Goal: Transaction & Acquisition: Purchase product/service

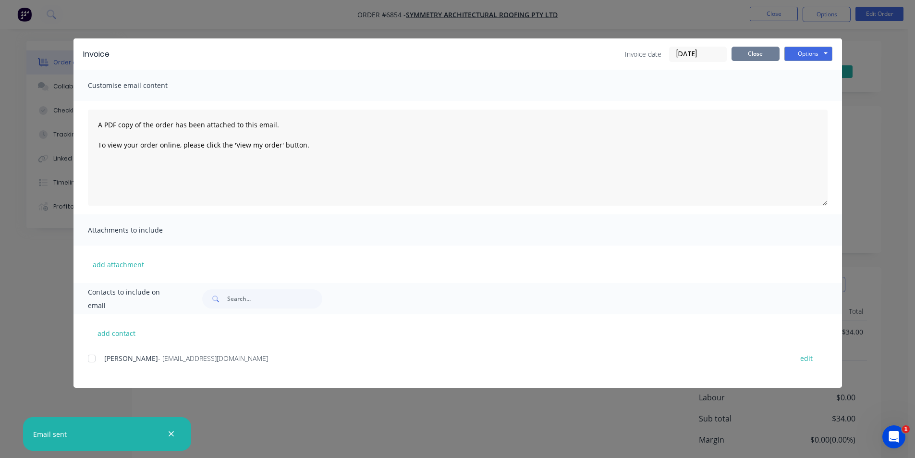
click at [737, 48] on button "Close" at bounding box center [755, 54] width 48 height 14
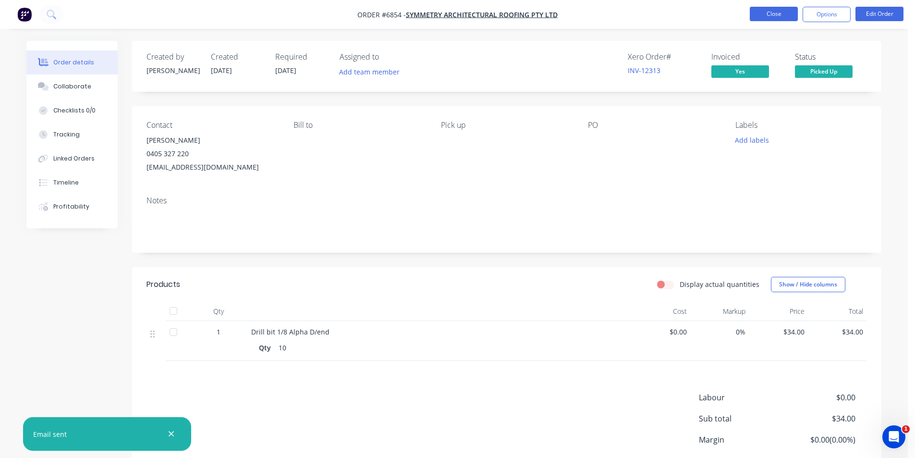
click at [768, 15] on button "Close" at bounding box center [773, 14] width 48 height 14
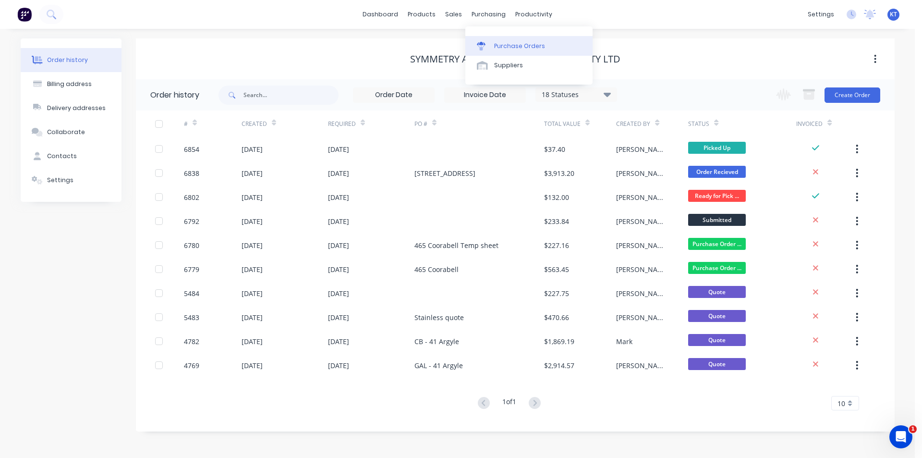
click at [508, 49] on div "Purchase Orders" at bounding box center [519, 46] width 51 height 9
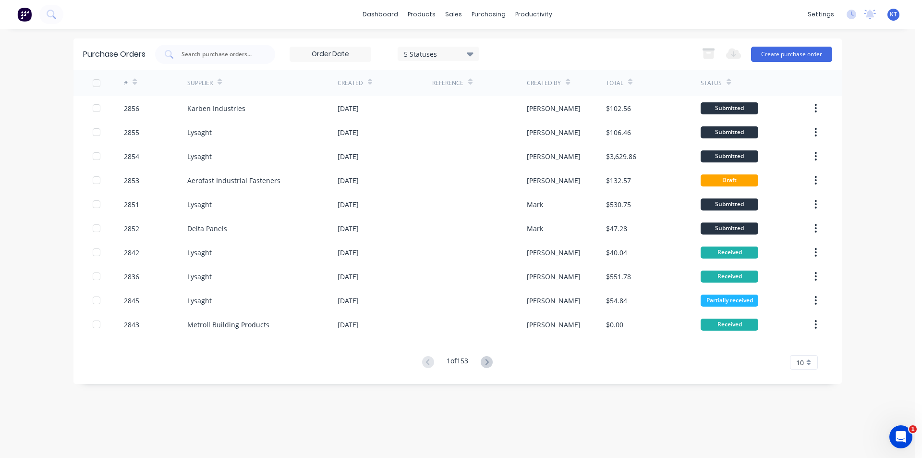
drag, startPoint x: 476, startPoint y: 366, endPoint x: 495, endPoint y: 362, distance: 19.7
click at [492, 363] on div "1 of 153" at bounding box center [457, 362] width 76 height 14
click at [490, 361] on icon at bounding box center [487, 362] width 12 height 12
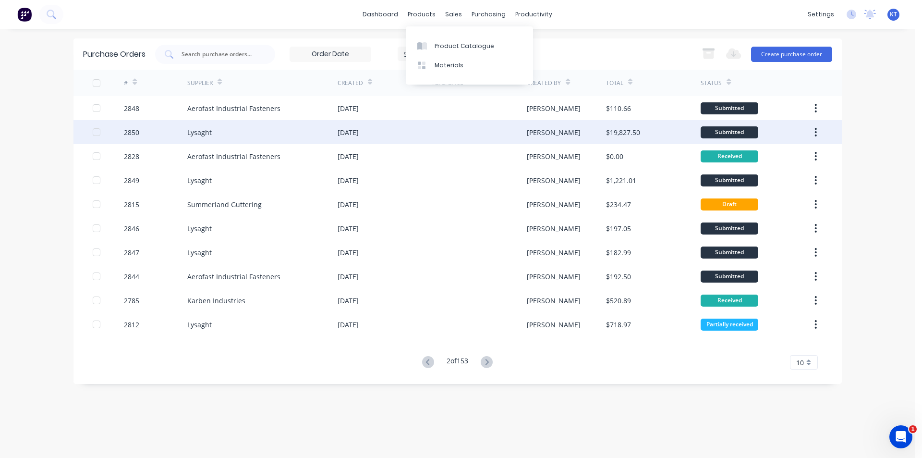
click at [583, 132] on div "[PERSON_NAME]" at bounding box center [566, 132] width 79 height 24
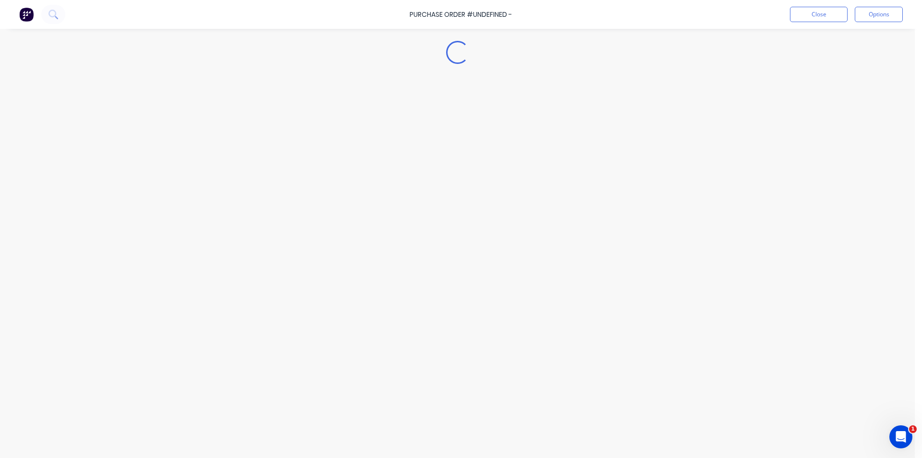
type textarea "x"
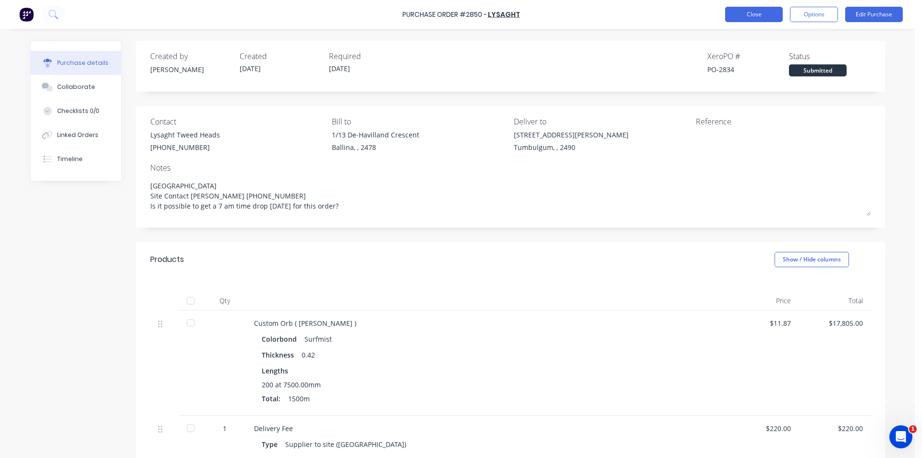
click at [760, 17] on button "Close" at bounding box center [754, 14] width 58 height 15
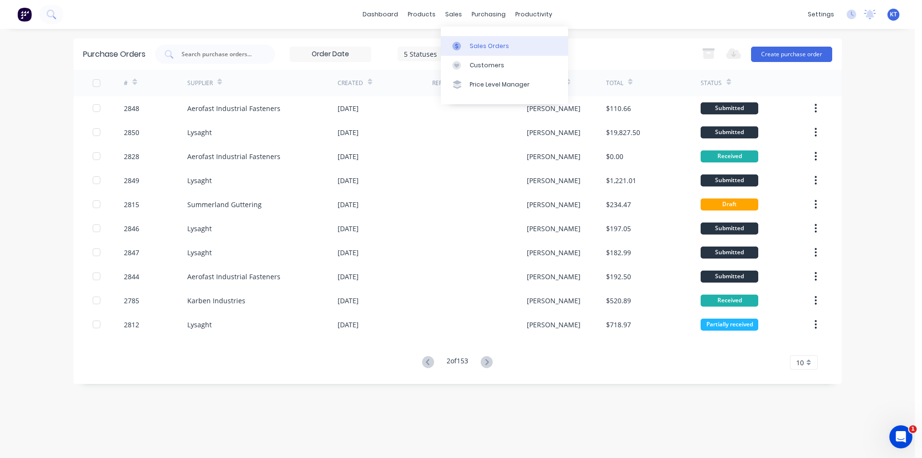
click at [468, 48] on link "Sales Orders" at bounding box center [504, 45] width 127 height 19
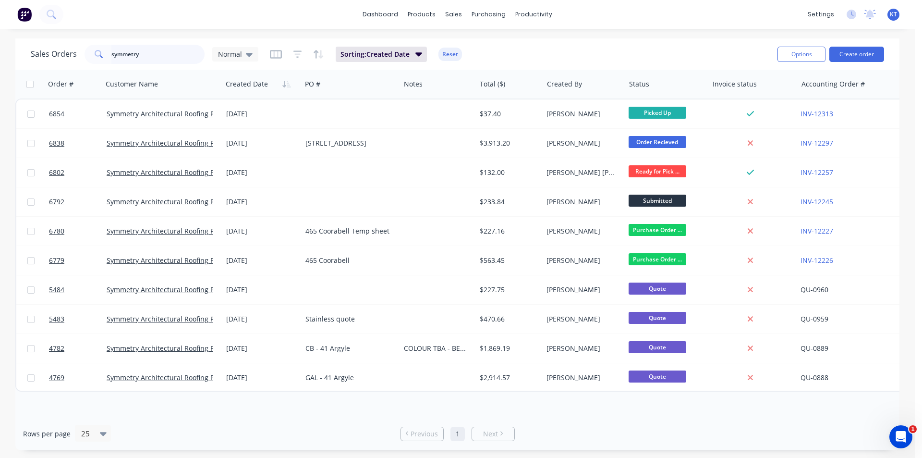
click at [166, 58] on input "symmetry" at bounding box center [158, 54] width 94 height 19
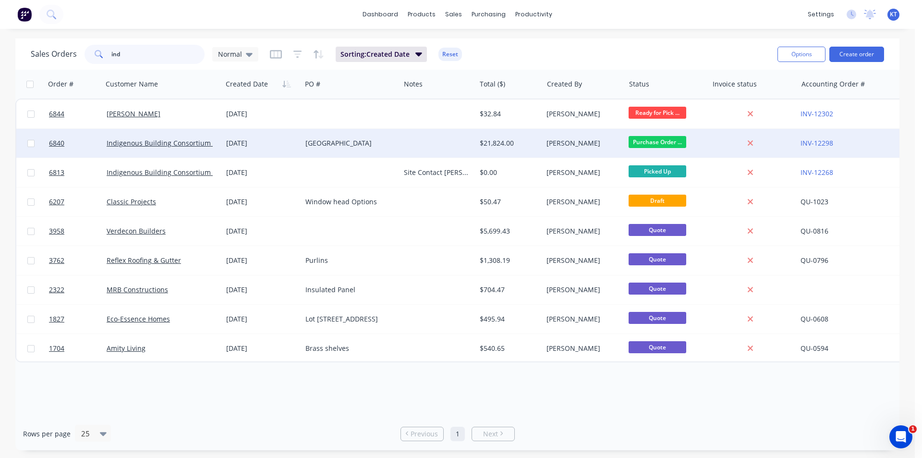
type input "ind"
click at [185, 148] on div "Indigenous Building Consortium (Tech-Sea)" at bounding box center [163, 143] width 120 height 29
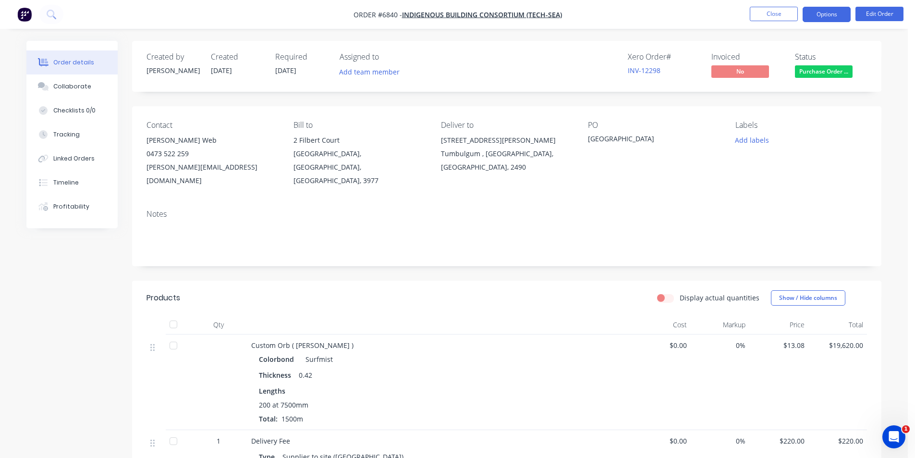
click at [824, 21] on button "Options" at bounding box center [826, 14] width 48 height 15
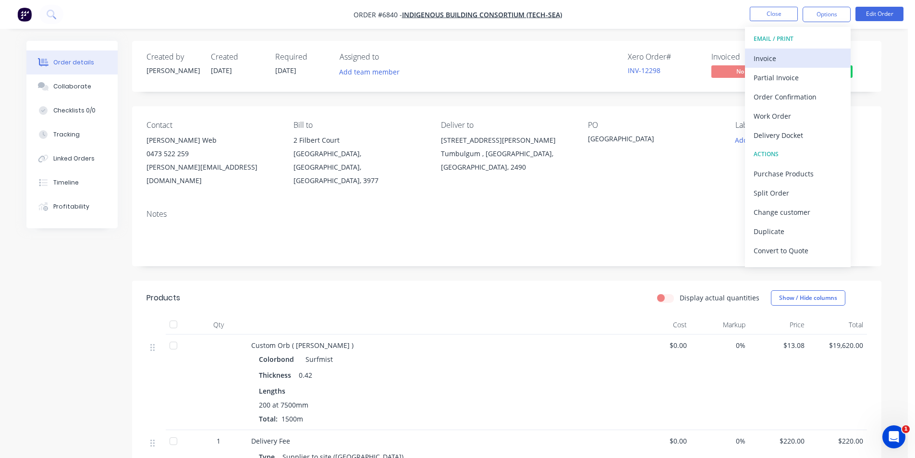
click at [795, 62] on div "Invoice" at bounding box center [797, 58] width 88 height 14
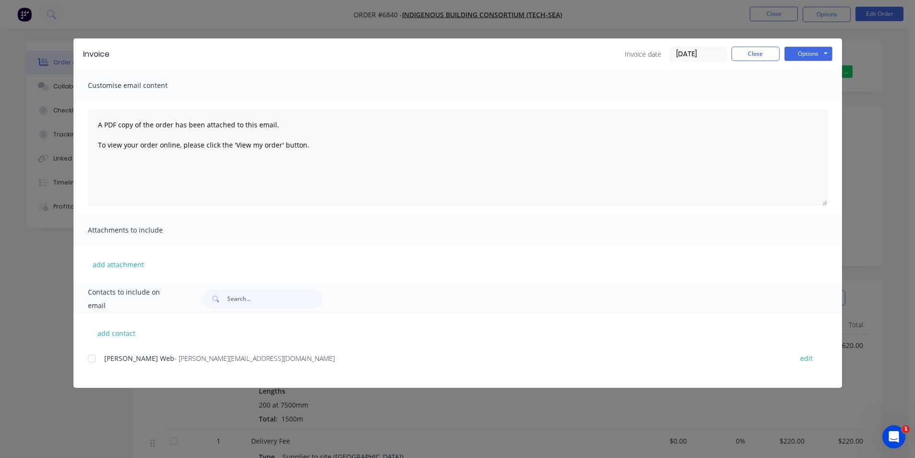
click at [97, 359] on div at bounding box center [91, 358] width 19 height 19
drag, startPoint x: 787, startPoint y: 41, endPoint x: 789, endPoint y: 48, distance: 6.5
click at [789, 48] on div "Invoice Invoice date [DATE] Close Options Preview Print Email" at bounding box center [457, 53] width 768 height 31
click at [797, 55] on button "Options" at bounding box center [808, 54] width 48 height 14
click at [810, 106] on button "Email" at bounding box center [814, 103] width 61 height 16
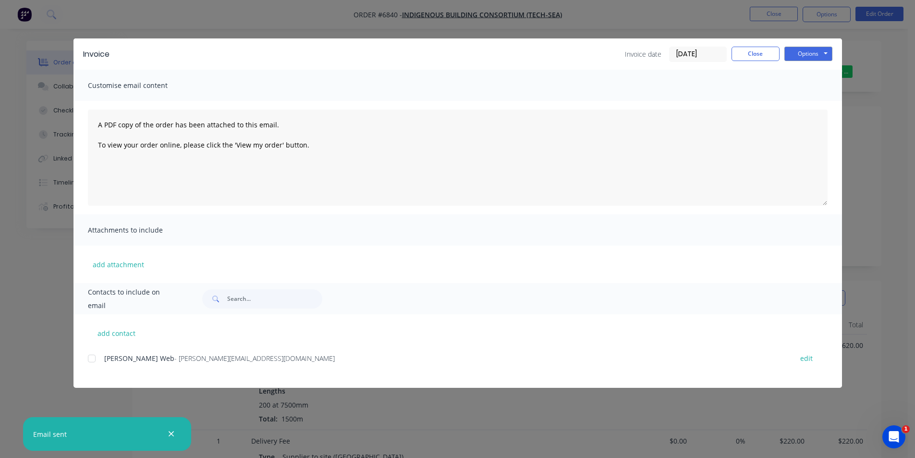
click at [771, 63] on div "Invoice Invoice date [DATE] Close Options Preview Print Email" at bounding box center [457, 53] width 768 height 31
click at [750, 46] on div "Invoice Invoice date [DATE] Close Options Preview Print Email" at bounding box center [457, 53] width 768 height 31
click at [755, 53] on button "Close" at bounding box center [755, 54] width 48 height 14
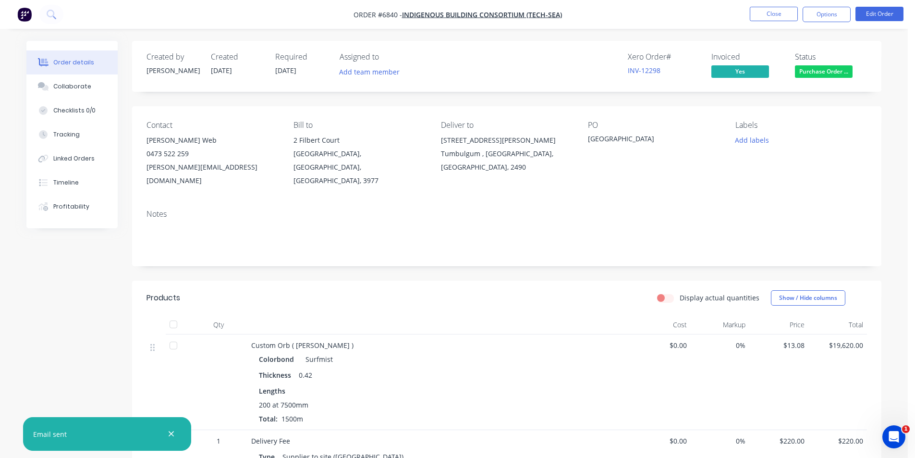
click at [765, 6] on nav "Order #6840 - Indigenous Building Consortium (Tech-Sea) Close Options Edit Order" at bounding box center [457, 14] width 915 height 29
click at [768, 12] on button "Close" at bounding box center [773, 14] width 48 height 14
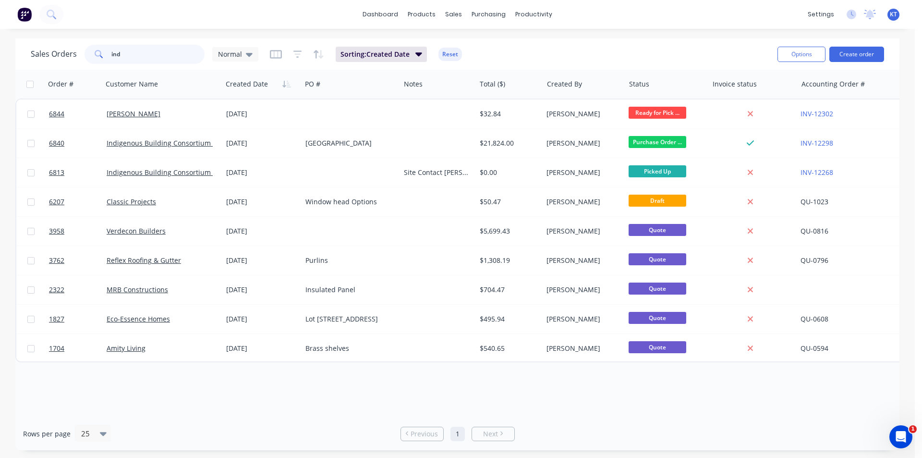
click at [188, 55] on input "ind" at bounding box center [158, 54] width 94 height 19
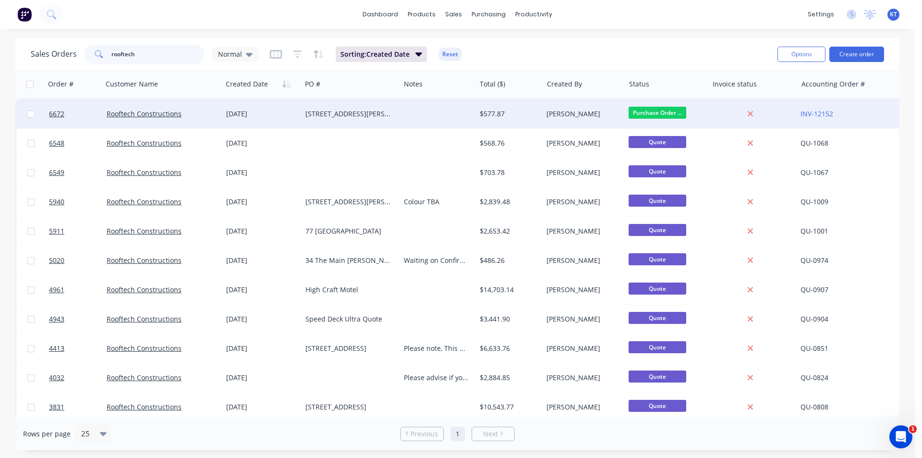
type input "rooftech"
click at [325, 108] on div "[STREET_ADDRESS][PERSON_NAME]" at bounding box center [350, 113] width 98 height 29
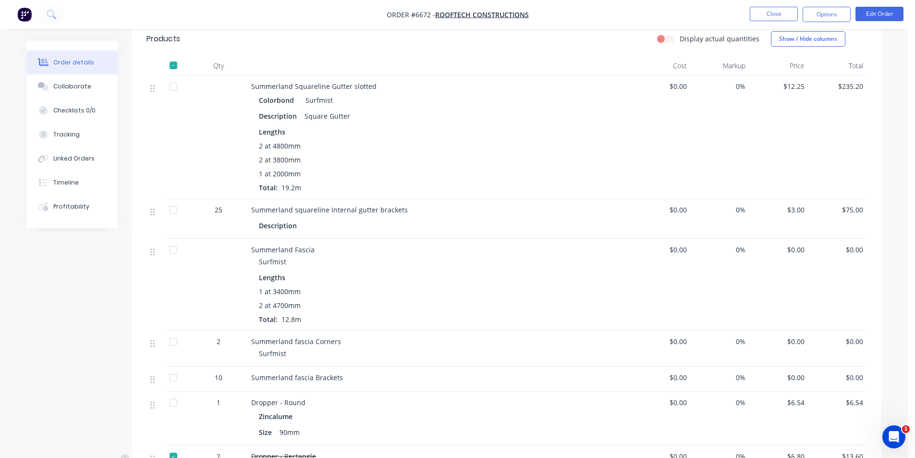
scroll to position [384, 0]
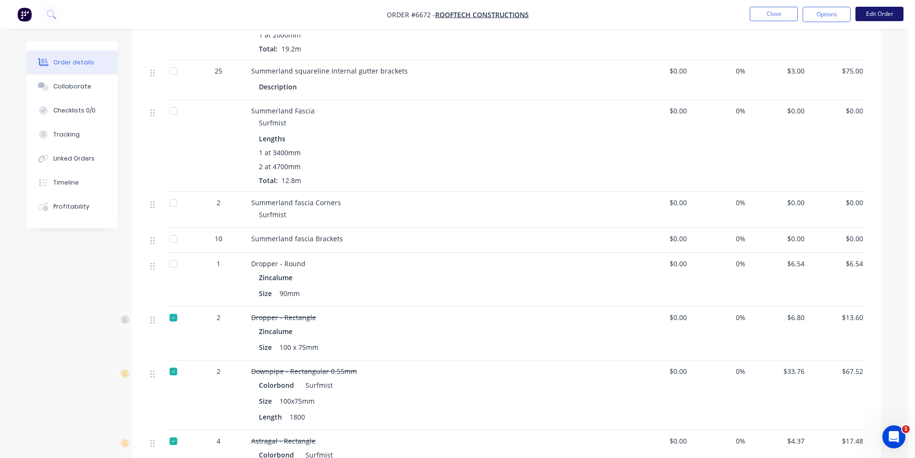
click at [875, 16] on button "Edit Order" at bounding box center [879, 14] width 48 height 14
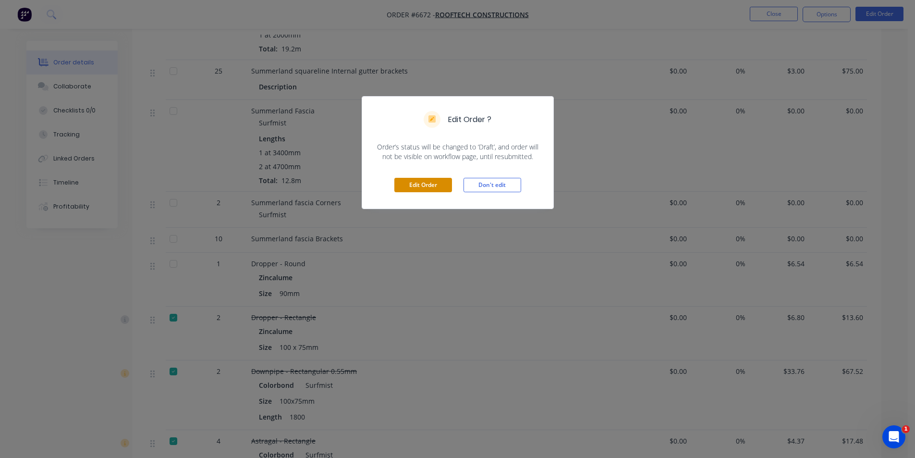
click at [430, 182] on button "Edit Order" at bounding box center [423, 185] width 58 height 14
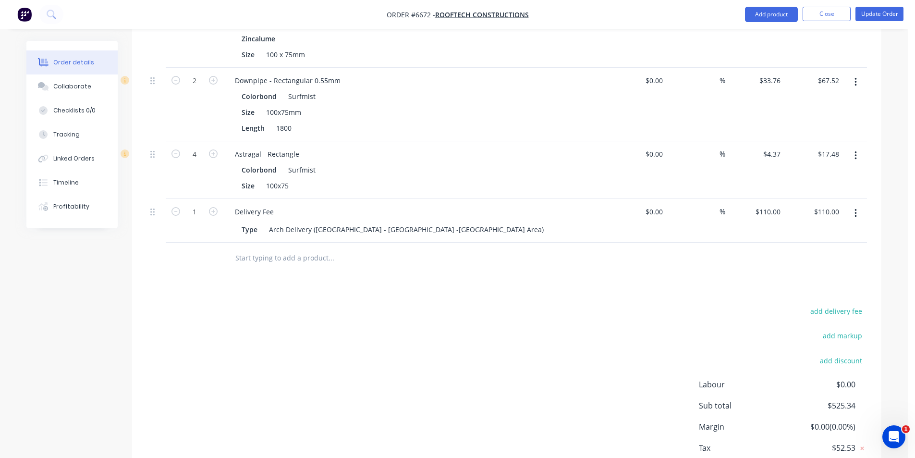
scroll to position [851, 0]
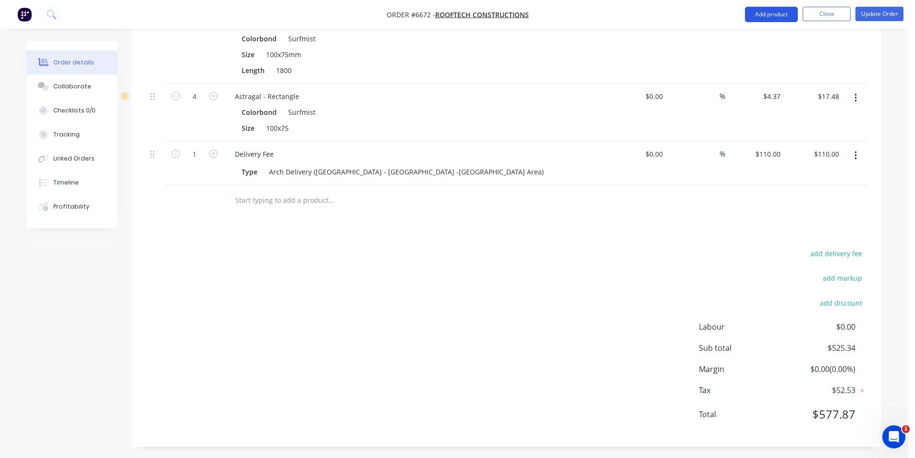
click at [782, 12] on button "Add product" at bounding box center [771, 14] width 53 height 15
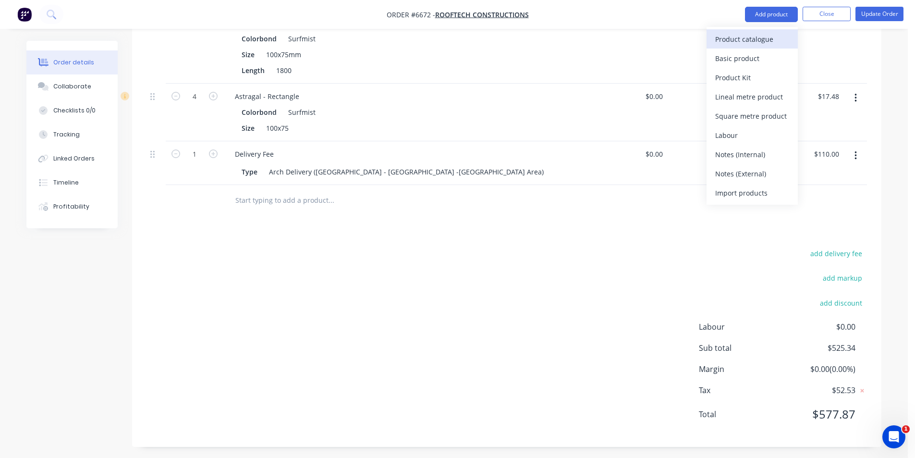
click at [751, 37] on div "Product catalogue" at bounding box center [752, 39] width 74 height 14
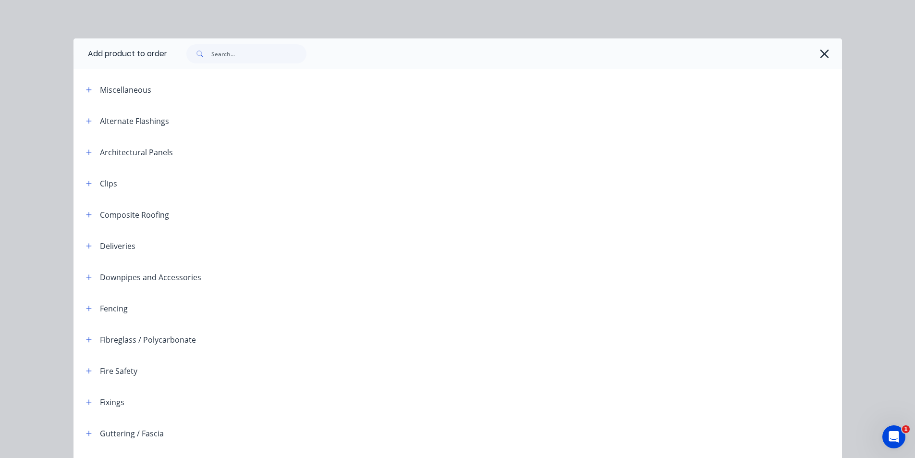
click at [311, 54] on div at bounding box center [499, 53] width 665 height 19
click at [241, 51] on input "text" at bounding box center [258, 53] width 95 height 19
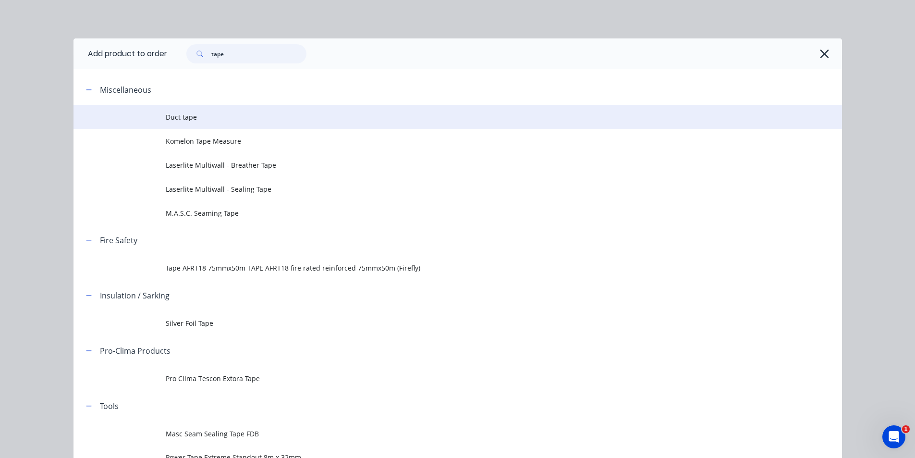
type input "tape"
click at [183, 111] on td "Duct tape" at bounding box center [504, 117] width 676 height 24
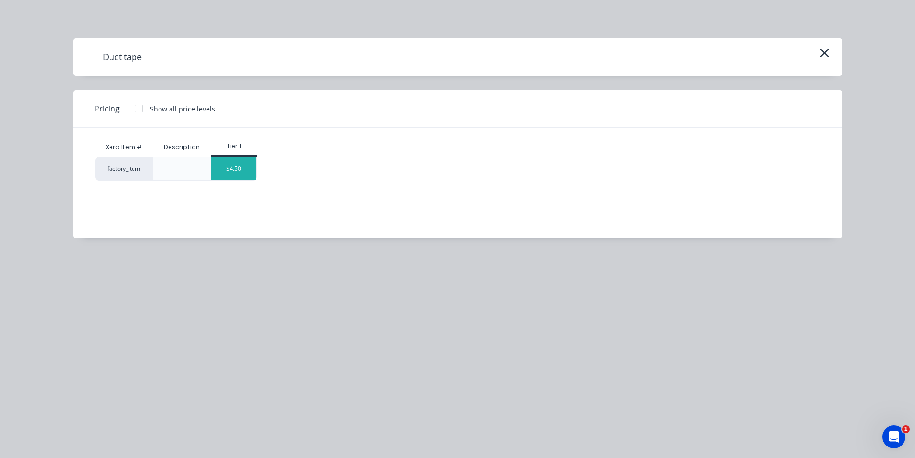
click at [238, 157] on div "$4.50" at bounding box center [233, 168] width 45 height 23
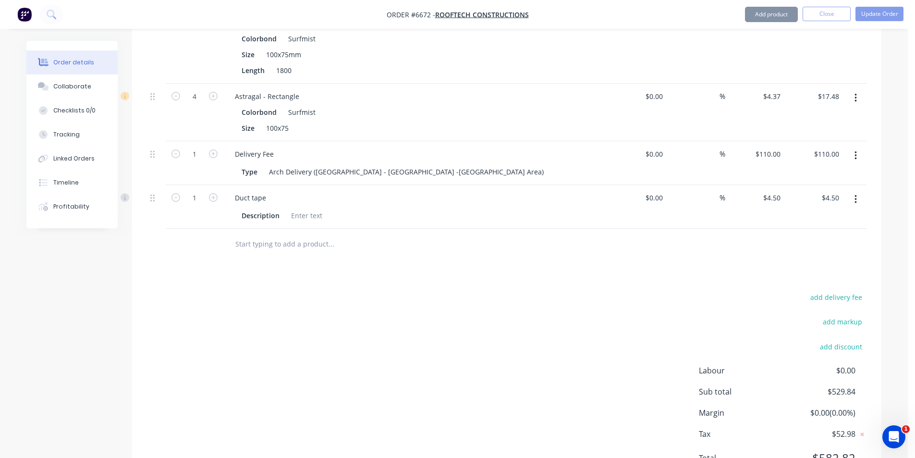
click at [238, 165] on div "Type" at bounding box center [250, 172] width 24 height 14
click at [203, 196] on input "1" at bounding box center [194, 198] width 25 height 14
type input "6"
click at [635, 305] on div "add delivery fee add markup add discount Labour $0.00 Sub total $529.84 Margin …" at bounding box center [506, 382] width 720 height 185
type input "$27.00"
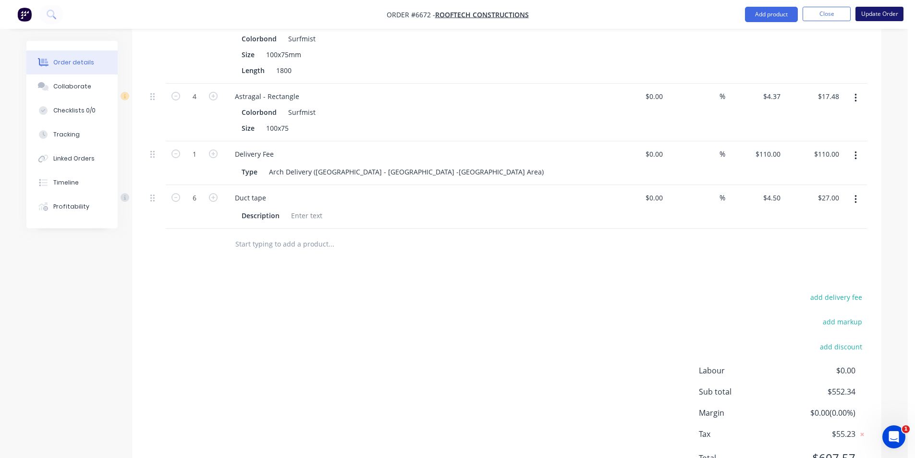
click at [882, 17] on button "Update Order" at bounding box center [879, 14] width 48 height 14
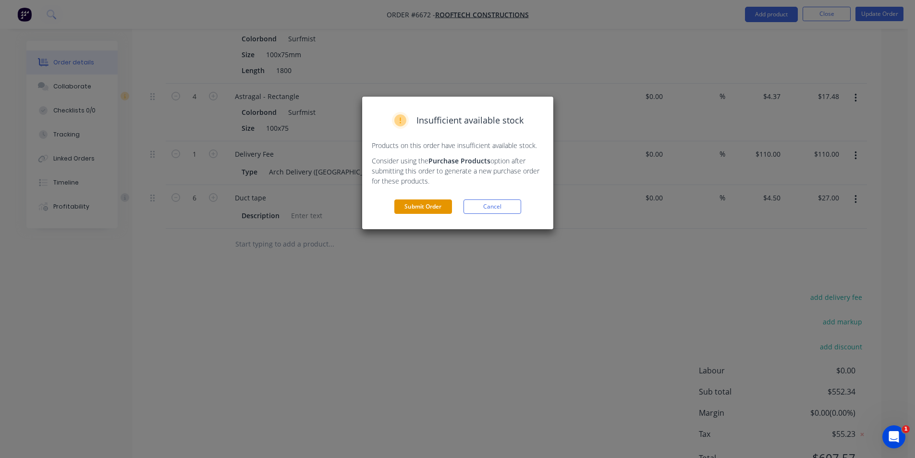
click at [414, 205] on button "Submit Order" at bounding box center [423, 206] width 58 height 14
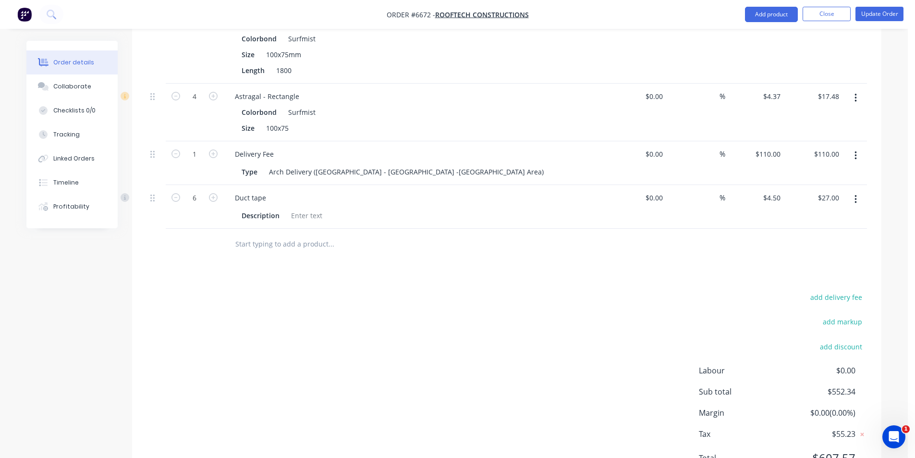
scroll to position [707, 0]
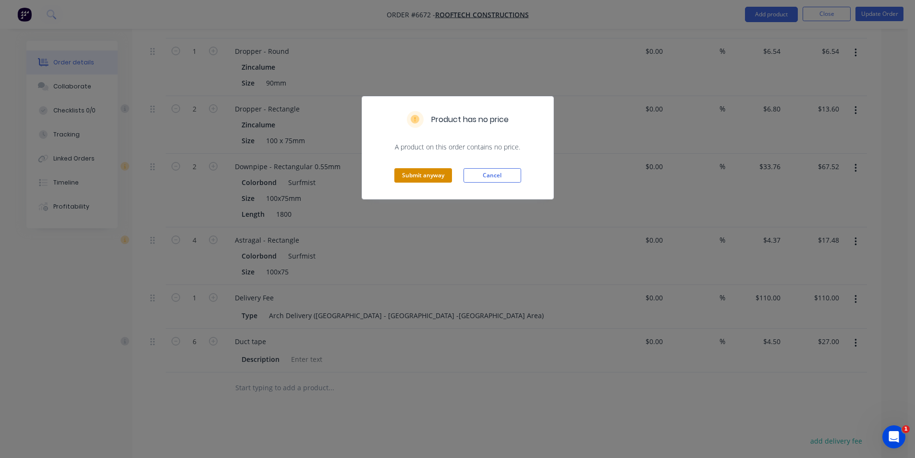
click at [437, 173] on button "Submit anyway" at bounding box center [423, 175] width 58 height 14
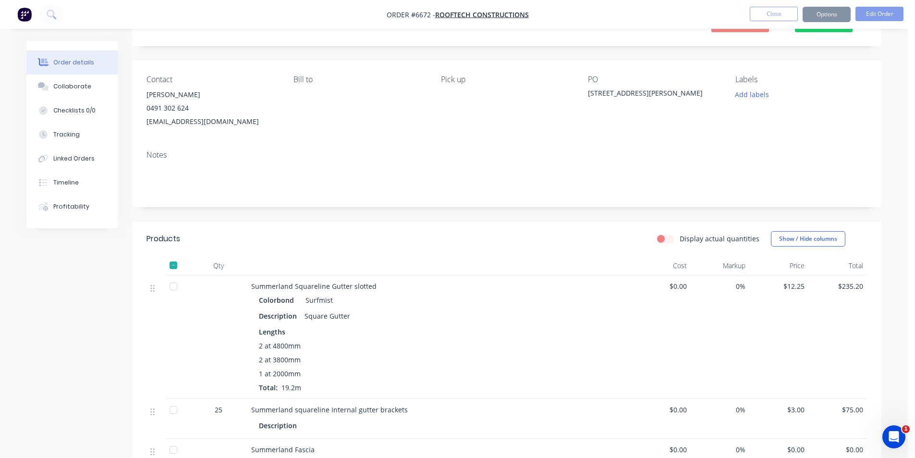
scroll to position [0, 0]
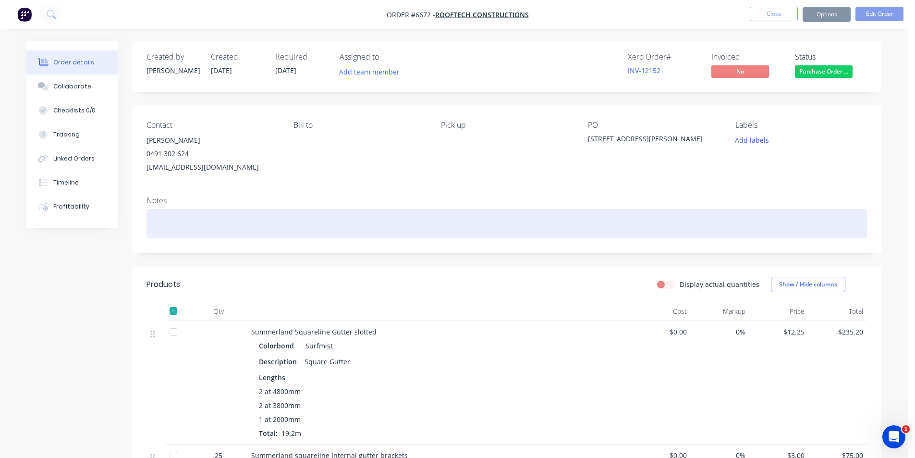
click at [162, 218] on div at bounding box center [506, 223] width 720 height 29
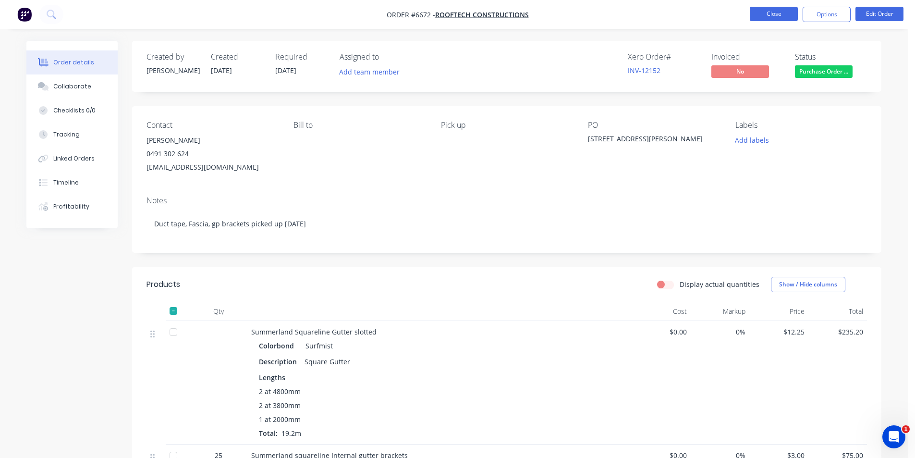
click at [779, 19] on button "Close" at bounding box center [773, 14] width 48 height 14
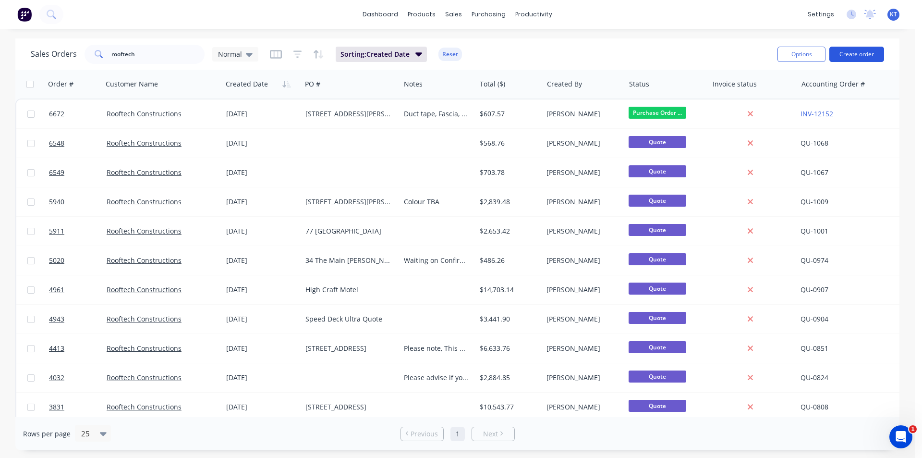
click at [841, 58] on button "Create order" at bounding box center [856, 54] width 55 height 15
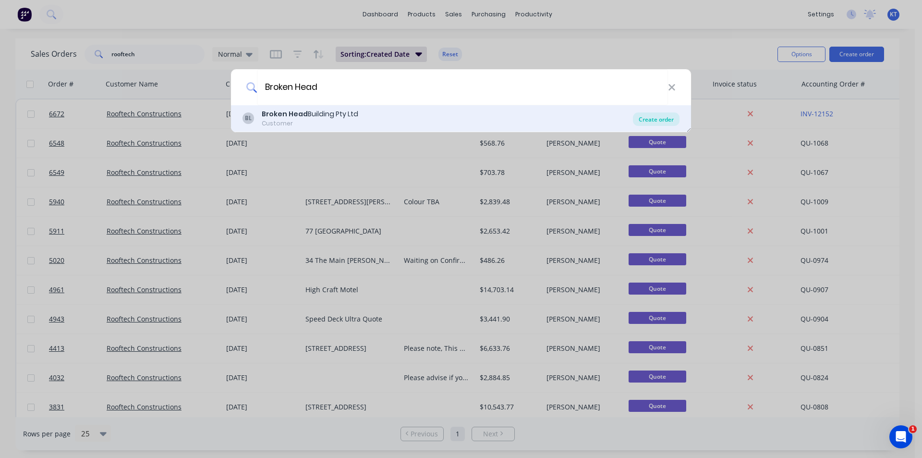
type input "Broken Head"
click at [667, 124] on div "Create order" at bounding box center [656, 118] width 47 height 13
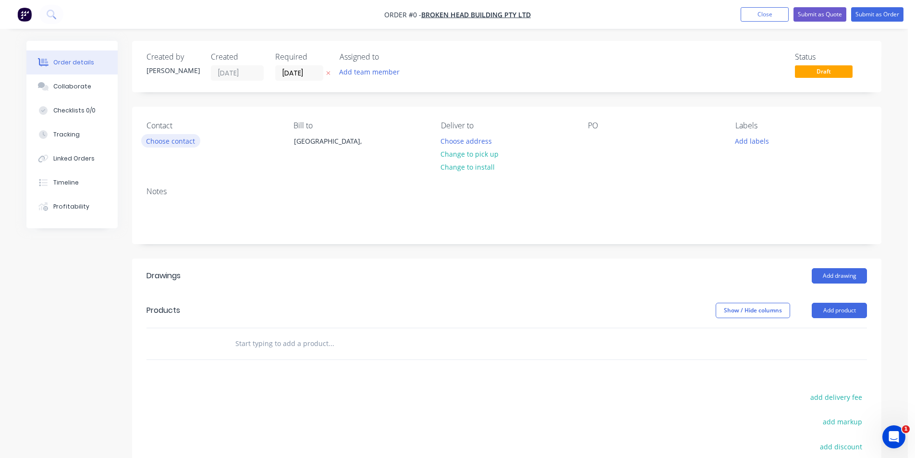
click at [188, 145] on button "Choose contact" at bounding box center [170, 140] width 59 height 13
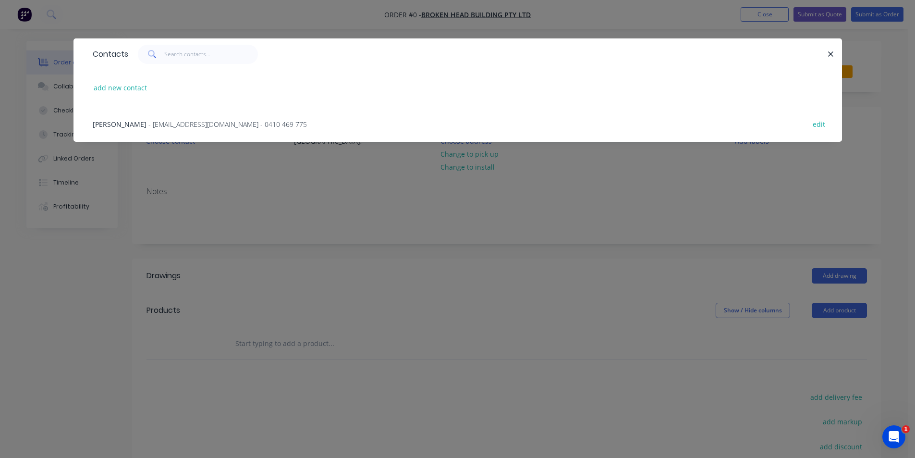
click at [183, 131] on div "[PERSON_NAME] - [EMAIL_ADDRESS][DOMAIN_NAME] - 0410 469 775 edit" at bounding box center [457, 124] width 739 height 36
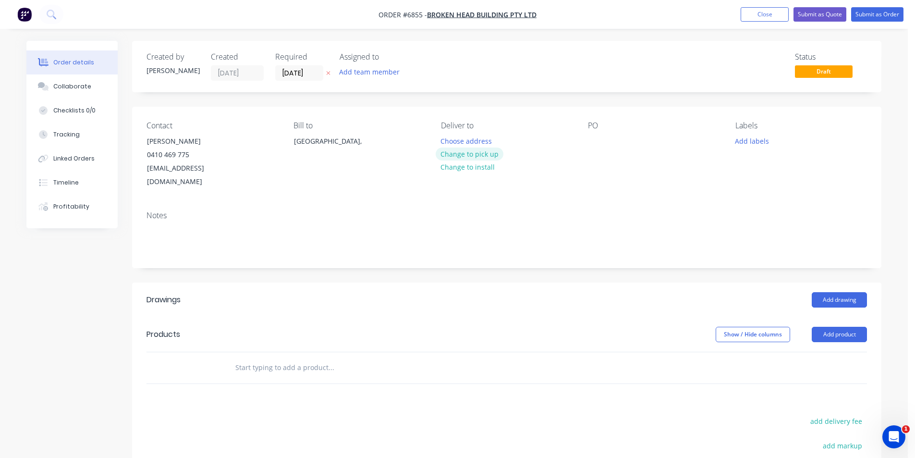
click at [493, 156] on button "Change to pick up" at bounding box center [469, 153] width 68 height 13
click at [849, 292] on button "Add drawing" at bounding box center [838, 299] width 55 height 15
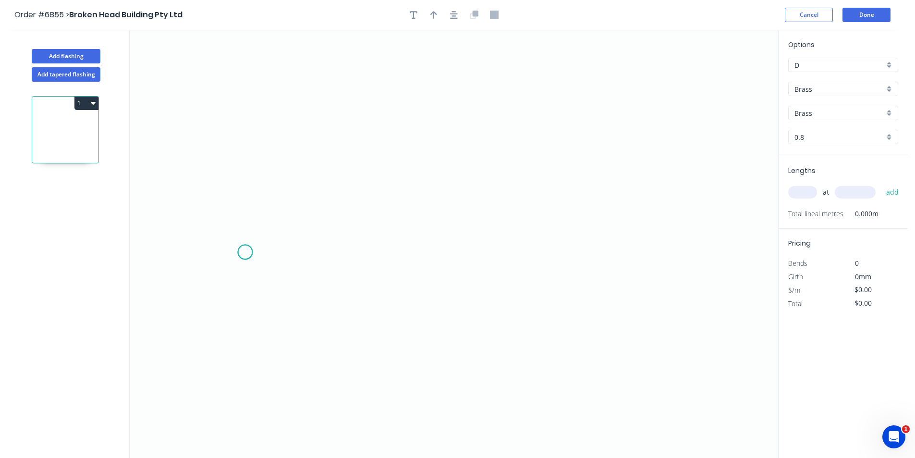
click at [245, 252] on icon "0" at bounding box center [454, 244] width 648 height 428
click at [284, 228] on icon "0" at bounding box center [454, 244] width 648 height 428
click at [594, 234] on icon "0 ?" at bounding box center [454, 244] width 648 height 428
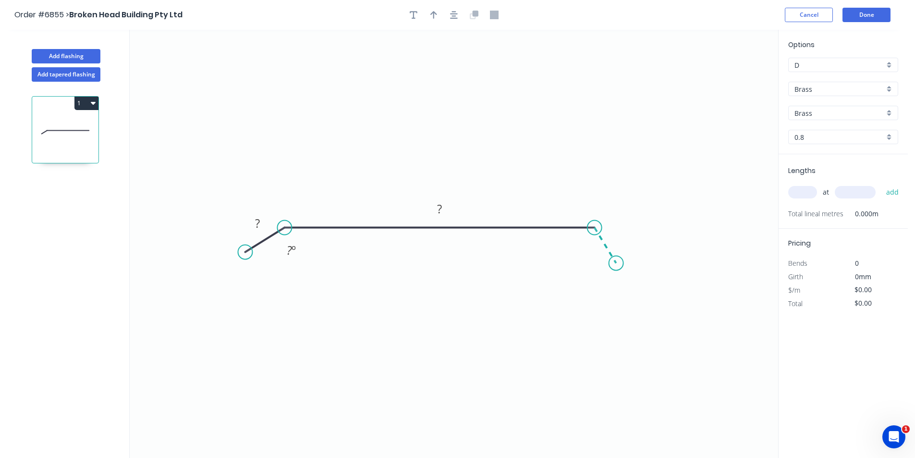
click at [616, 263] on icon "0 ? ? ? º" at bounding box center [454, 244] width 648 height 428
click at [880, 90] on input "Brass" at bounding box center [839, 89] width 90 height 10
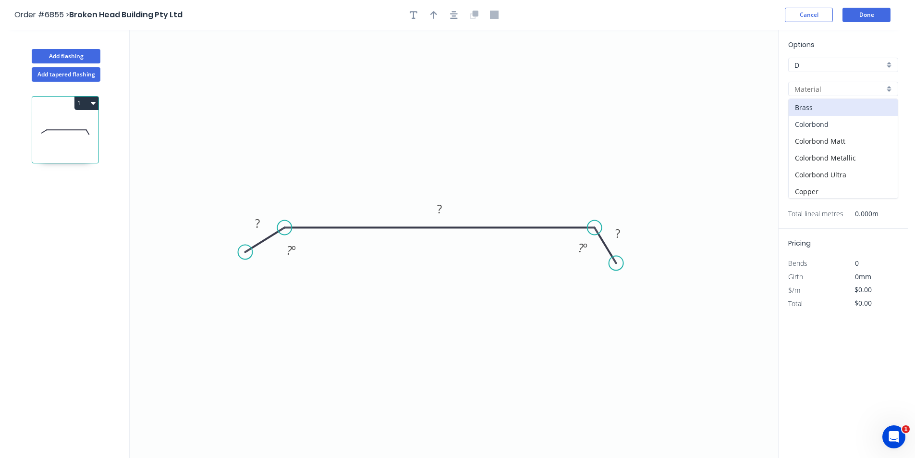
click at [862, 118] on div "Colorbond" at bounding box center [842, 124] width 109 height 17
type input "Colorbond"
type input "Basalt"
type input "0.55"
click at [862, 110] on input "Basalt" at bounding box center [839, 113] width 90 height 10
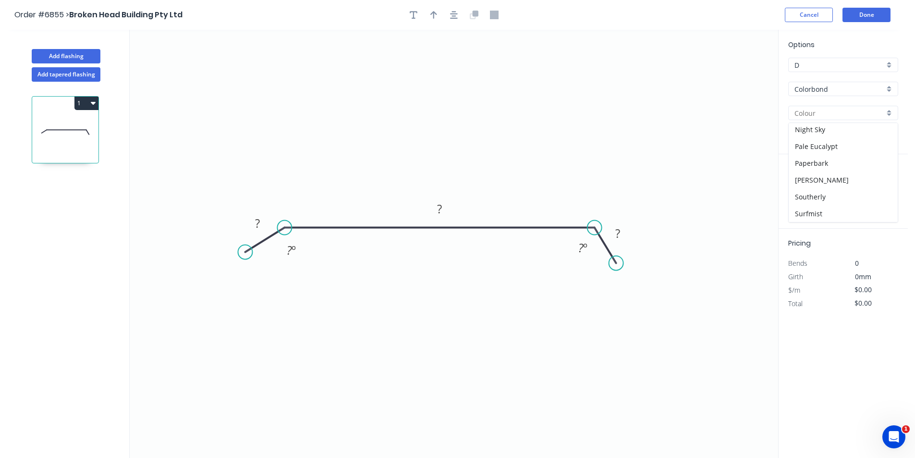
scroll to position [175, 0]
click at [836, 194] on div "Pale Eucalypt" at bounding box center [842, 191] width 109 height 17
type input "Pale Eucalypt"
click at [266, 222] on rect at bounding box center [257, 223] width 19 height 13
type input "$26.63"
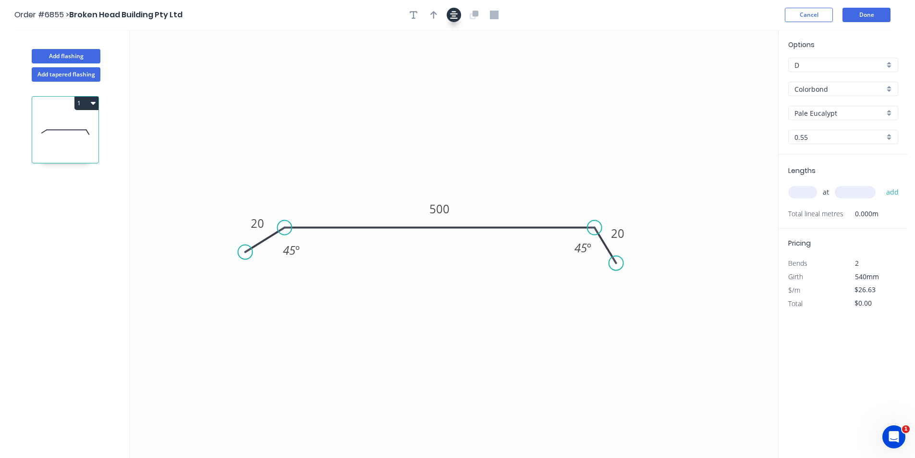
click at [453, 12] on icon "button" at bounding box center [454, 15] width 8 height 9
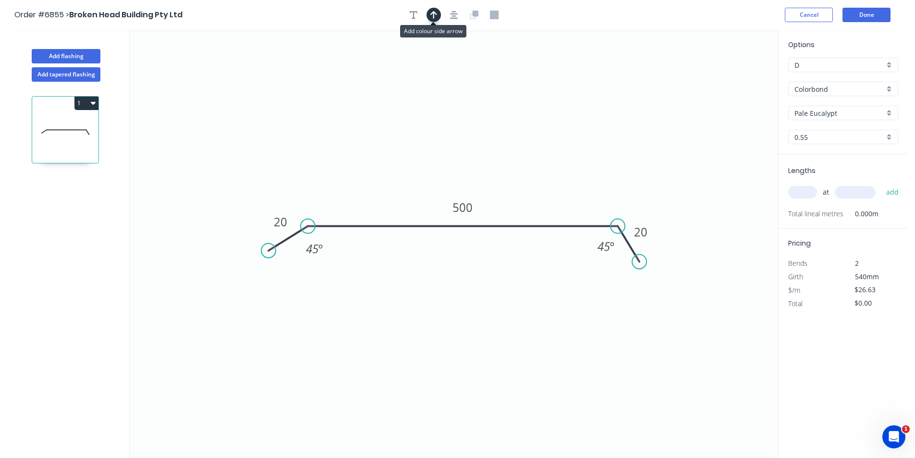
click at [430, 14] on icon "button" at bounding box center [433, 15] width 7 height 9
drag, startPoint x: 727, startPoint y: 74, endPoint x: 471, endPoint y: 177, distance: 275.7
click at [471, 177] on icon at bounding box center [471, 165] width 9 height 31
click at [802, 192] on input "text" at bounding box center [802, 192] width 29 height 12
type input "1"
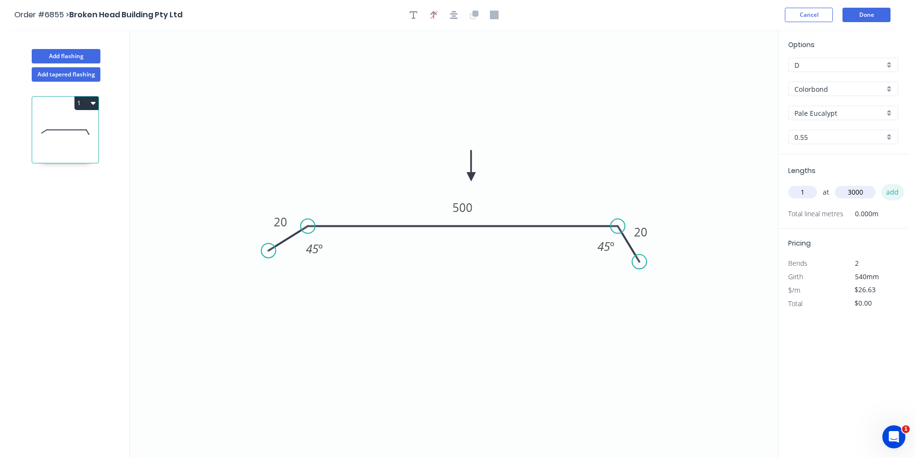
type input "3000"
click at [881, 184] on button "add" at bounding box center [892, 192] width 23 height 16
type input "$79.89"
click at [67, 66] on div "Add tapered flashing" at bounding box center [66, 72] width 126 height 18
click at [72, 57] on button "Add flashing" at bounding box center [66, 56] width 69 height 14
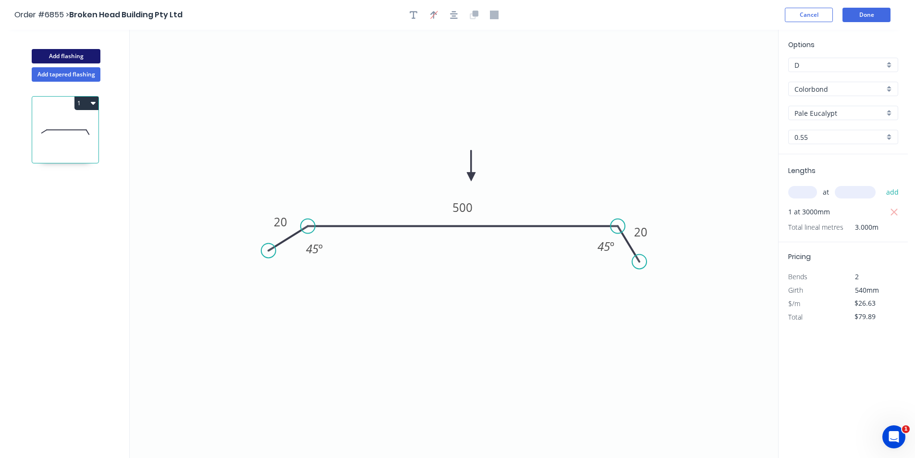
type input "$0.00"
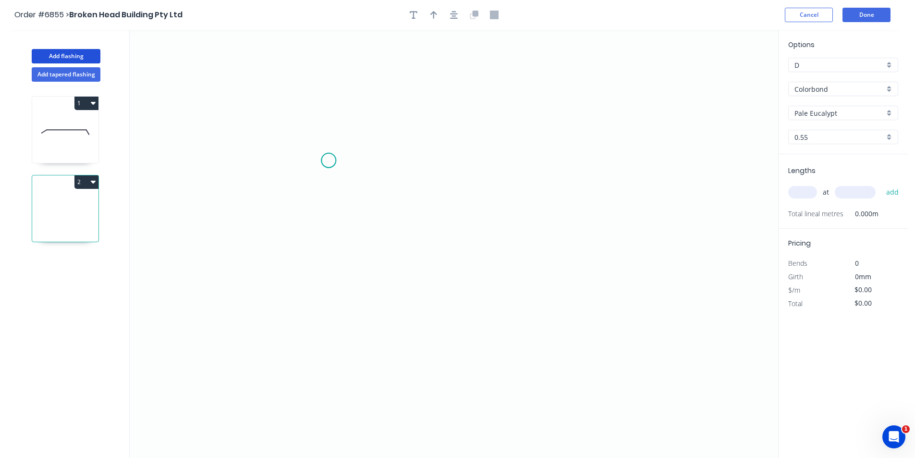
click at [328, 160] on icon "0" at bounding box center [454, 244] width 648 height 428
click at [330, 217] on icon "0" at bounding box center [454, 244] width 648 height 428
click at [430, 226] on icon "0 ?" at bounding box center [454, 244] width 648 height 428
click at [454, 247] on icon "0 ? ?" at bounding box center [454, 244] width 648 height 428
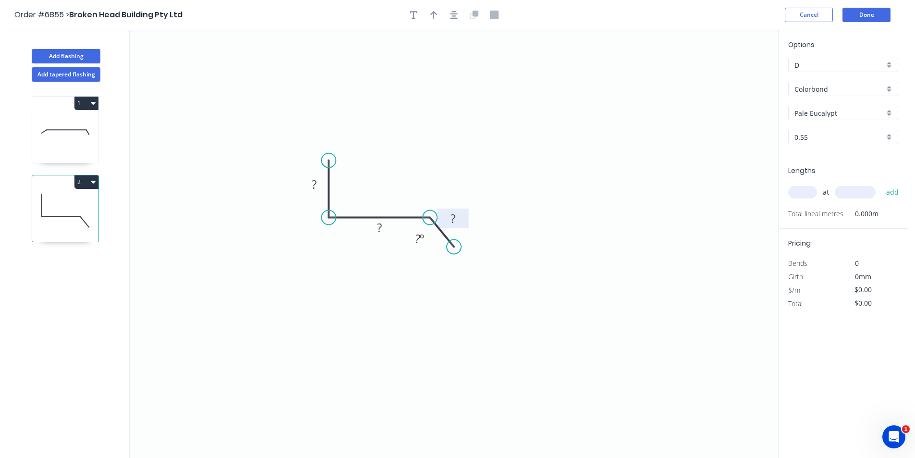
click at [459, 214] on rect at bounding box center [452, 218] width 19 height 13
type input "$8.22"
click at [795, 188] on input "text" at bounding box center [802, 192] width 29 height 12
type input "1"
type input "3000"
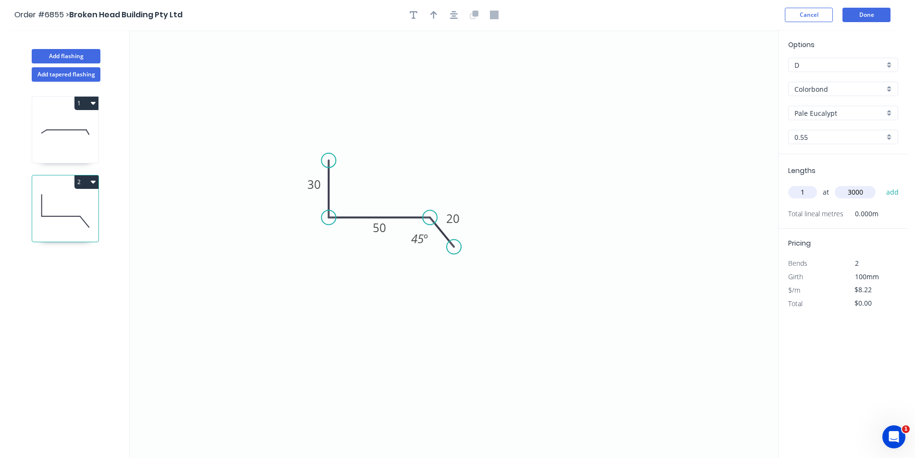
click at [881, 184] on button "add" at bounding box center [892, 192] width 23 height 16
type input "$24.66"
click at [864, 20] on header "Order #6855 > Broken Head Building Pty Ltd Cancel Done" at bounding box center [453, 15] width 907 height 30
click at [866, 7] on header "Order #6855 > Broken Head Building Pty Ltd Cancel Done" at bounding box center [453, 15] width 907 height 30
click at [451, 16] on icon "button" at bounding box center [454, 15] width 8 height 9
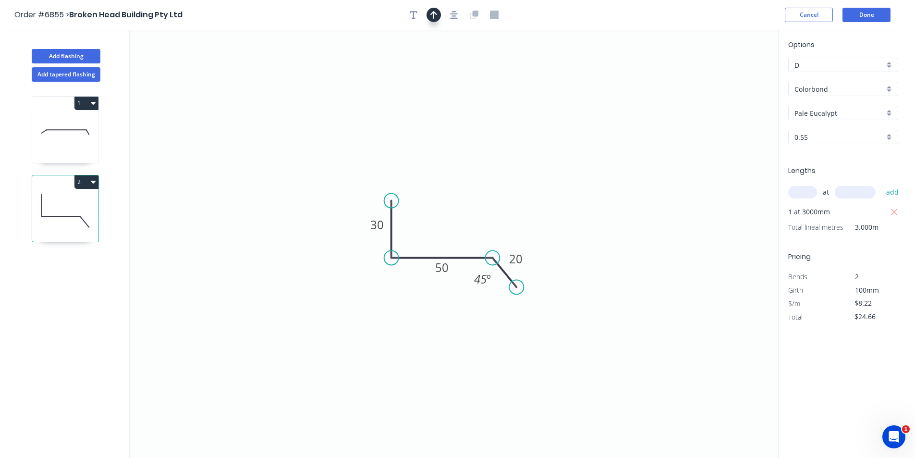
click at [432, 19] on button "button" at bounding box center [433, 15] width 14 height 14
click at [731, 76] on icon at bounding box center [729, 66] width 9 height 31
drag, startPoint x: 731, startPoint y: 76, endPoint x: 478, endPoint y: 214, distance: 288.7
click at [478, 214] on icon at bounding box center [485, 206] width 28 height 28
click at [867, 13] on button "Done" at bounding box center [866, 15] width 48 height 14
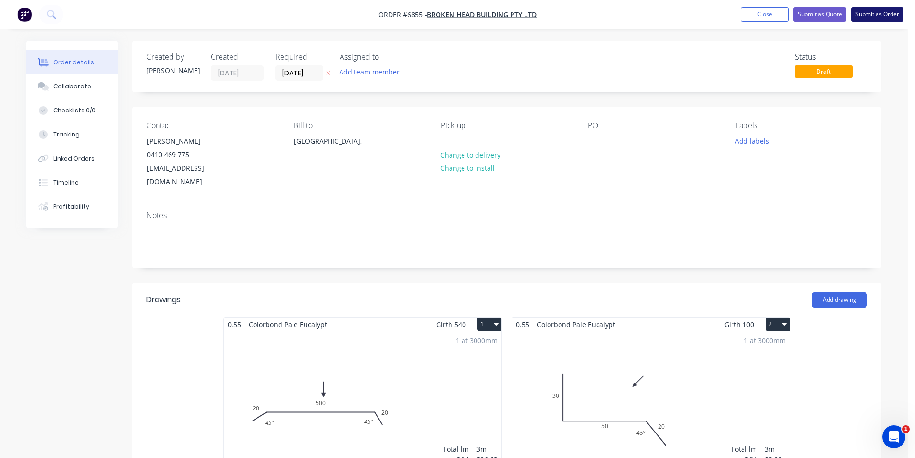
click at [870, 14] on button "Submit as Order" at bounding box center [877, 14] width 52 height 14
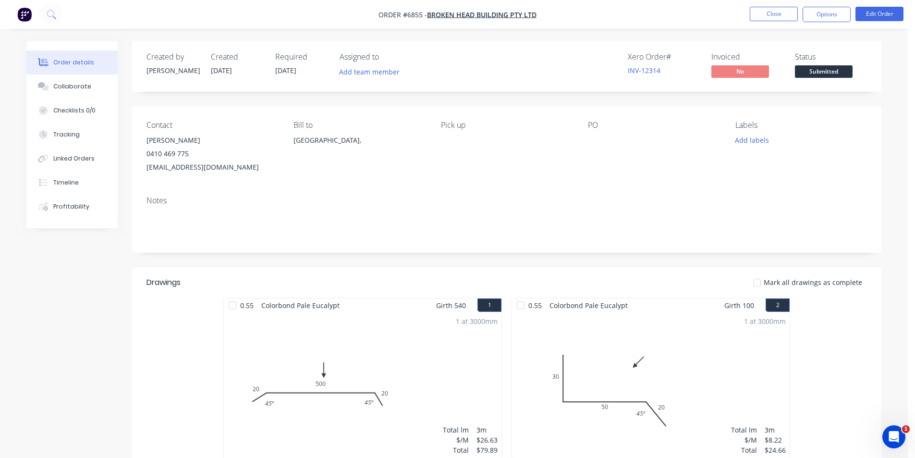
click at [810, 75] on span "Submitted" at bounding box center [824, 71] width 58 height 12
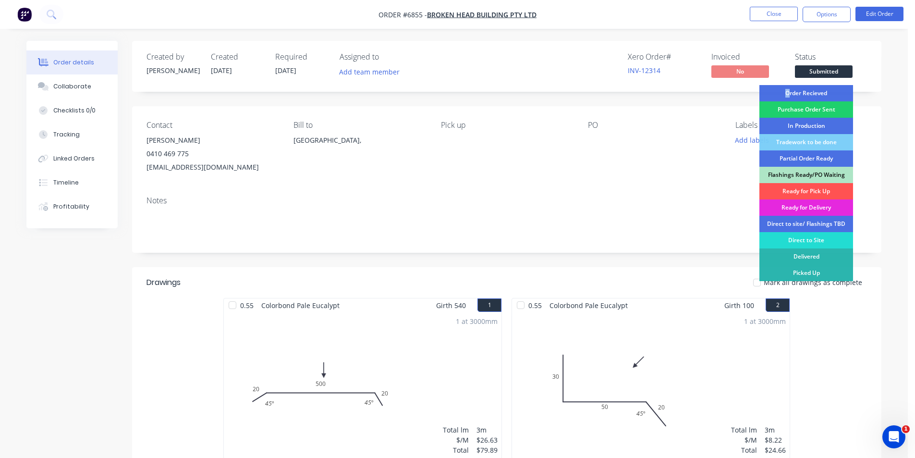
click at [785, 87] on div "Order Recieved" at bounding box center [806, 93] width 94 height 16
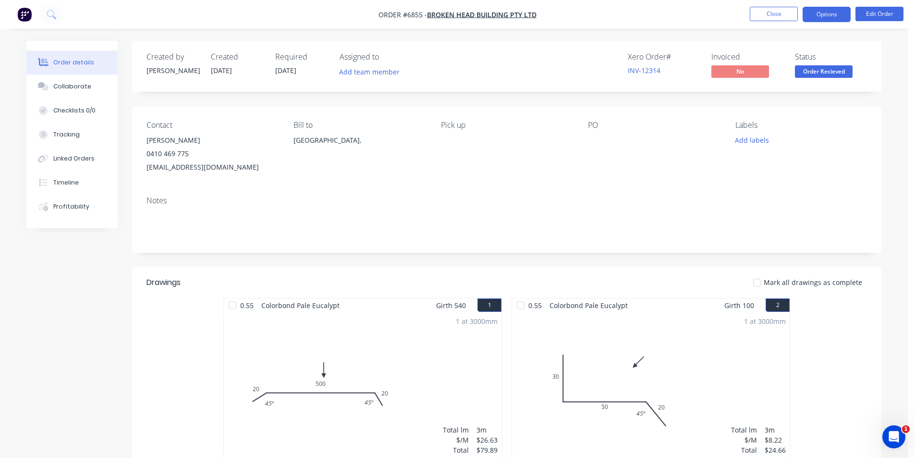
click at [829, 13] on button "Options" at bounding box center [826, 14] width 48 height 15
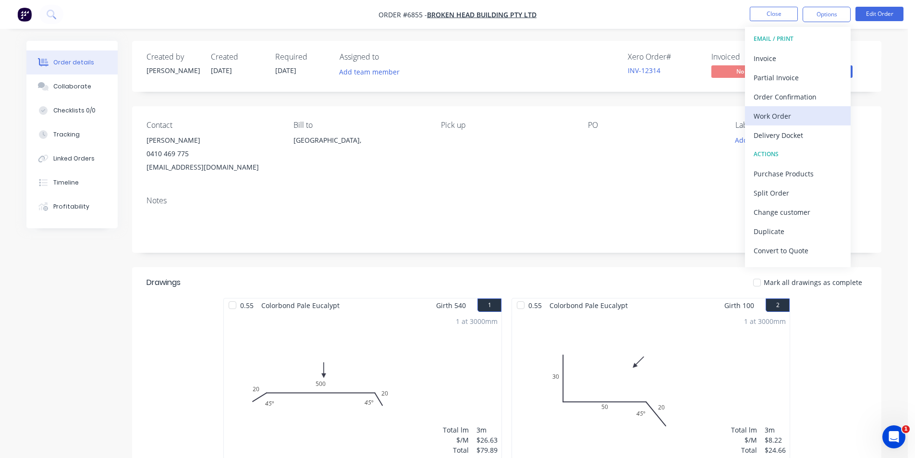
click at [800, 118] on div "Work Order" at bounding box center [797, 116] width 88 height 14
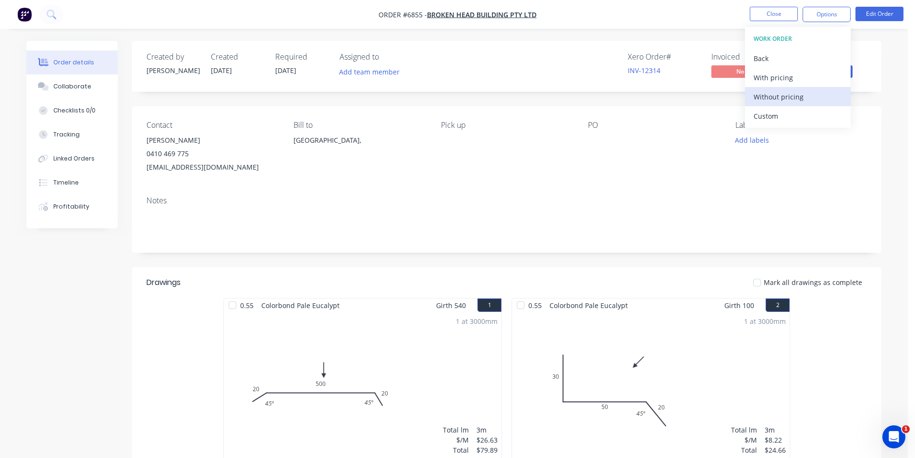
click at [805, 104] on button "Without pricing" at bounding box center [798, 96] width 106 height 19
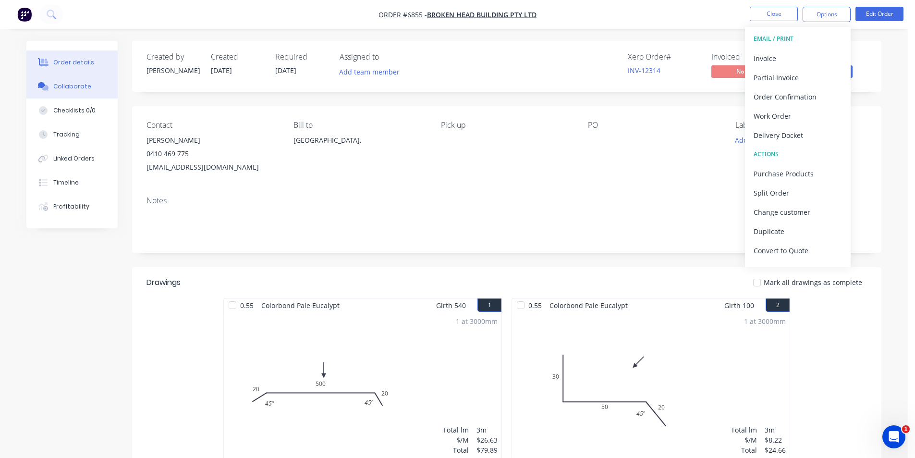
click at [32, 89] on button "Collaborate" at bounding box center [71, 86] width 91 height 24
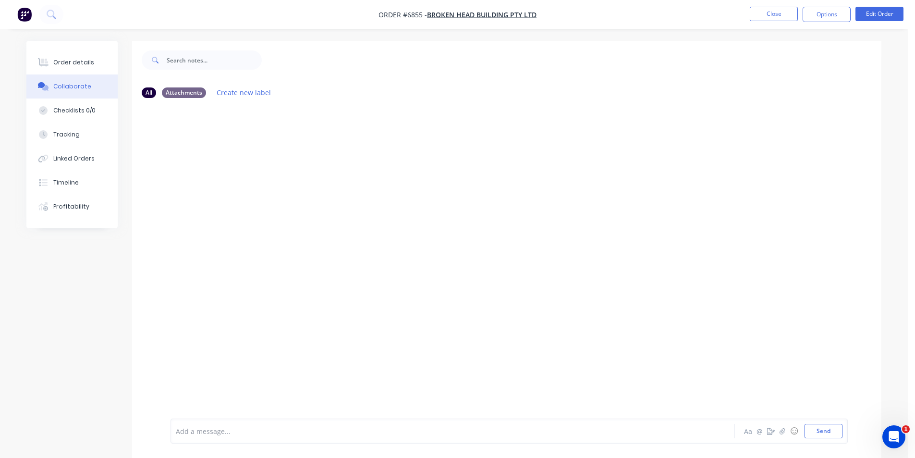
click at [780, 436] on div "Aa @ ☺ Send" at bounding box center [792, 430] width 100 height 14
click at [783, 430] on icon "button" at bounding box center [782, 430] width 6 height 7
click at [815, 429] on button "Send" at bounding box center [823, 430] width 38 height 14
click at [51, 57] on button "Order details" at bounding box center [71, 62] width 91 height 24
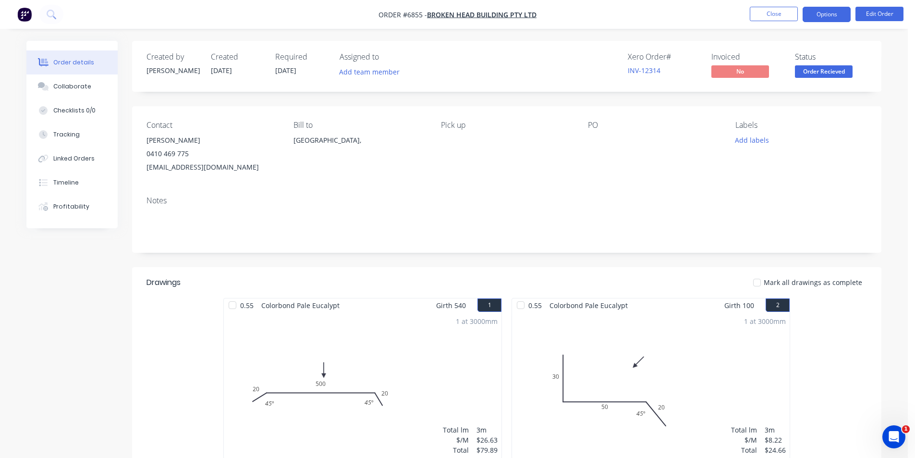
click at [840, 9] on button "Options" at bounding box center [826, 14] width 48 height 15
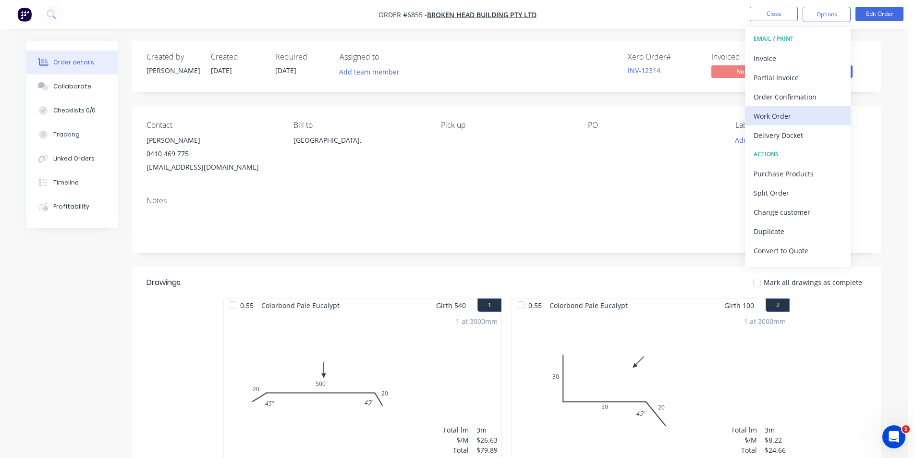
click at [775, 113] on div "Work Order" at bounding box center [797, 116] width 88 height 14
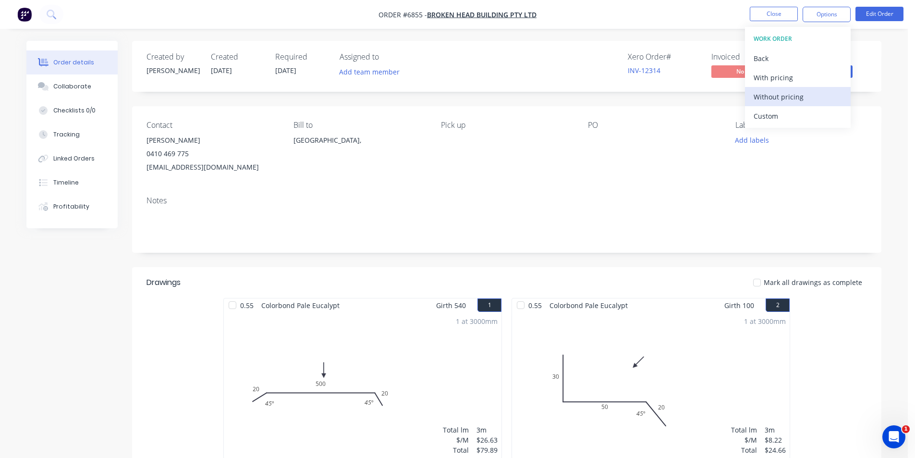
click at [775, 98] on div "Without pricing" at bounding box center [797, 97] width 88 height 14
